Goal: Information Seeking & Learning: Find specific fact

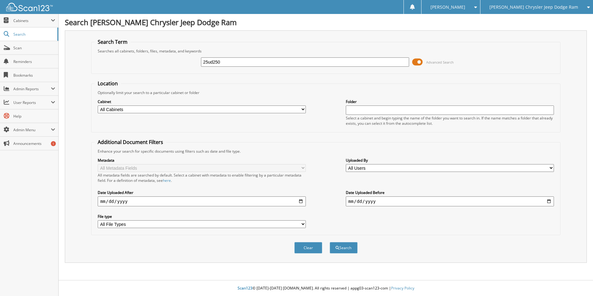
type input "25ud250"
click at [330, 242] on button "Search" at bounding box center [344, 247] width 28 height 11
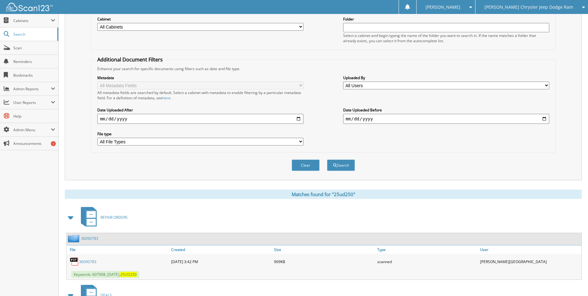
scroll to position [129, 0]
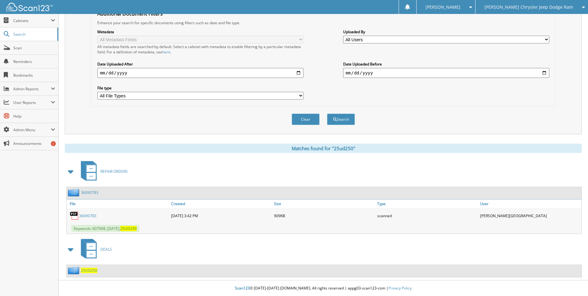
click at [89, 270] on span "25UD250" at bounding box center [89, 270] width 16 height 5
